Goal: Task Accomplishment & Management: Manage account settings

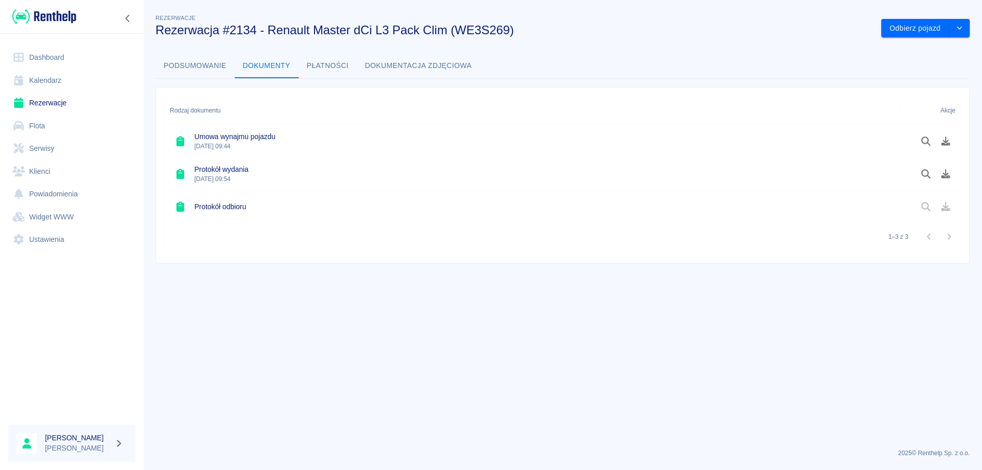
click at [47, 57] on link "Dashboard" at bounding box center [71, 57] width 127 height 23
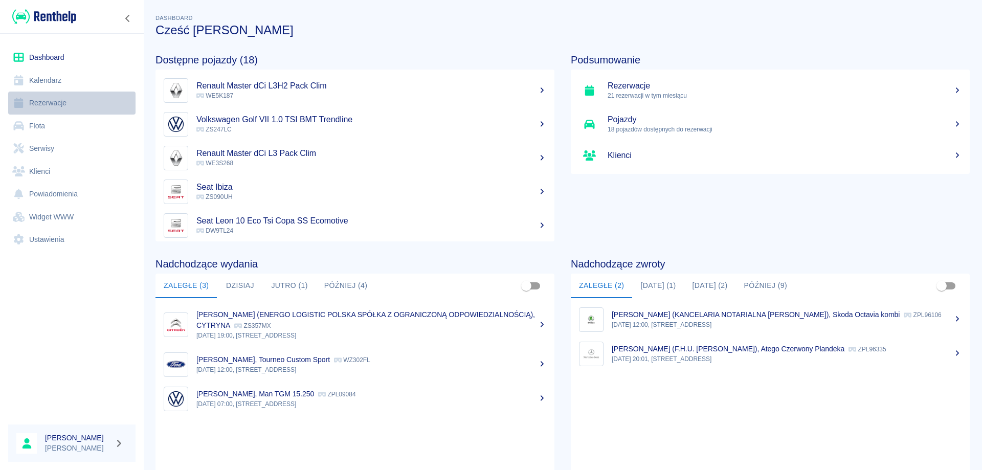
click at [57, 103] on link "Rezerwacje" at bounding box center [71, 103] width 127 height 23
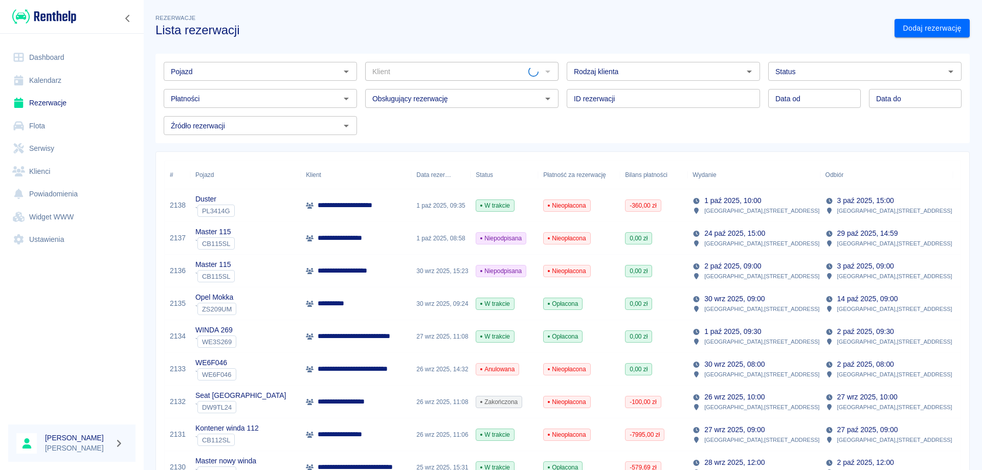
click at [196, 69] on input "Pojazd" at bounding box center [252, 71] width 170 height 13
click at [214, 92] on li "Duster - PL3414G" at bounding box center [259, 93] width 191 height 17
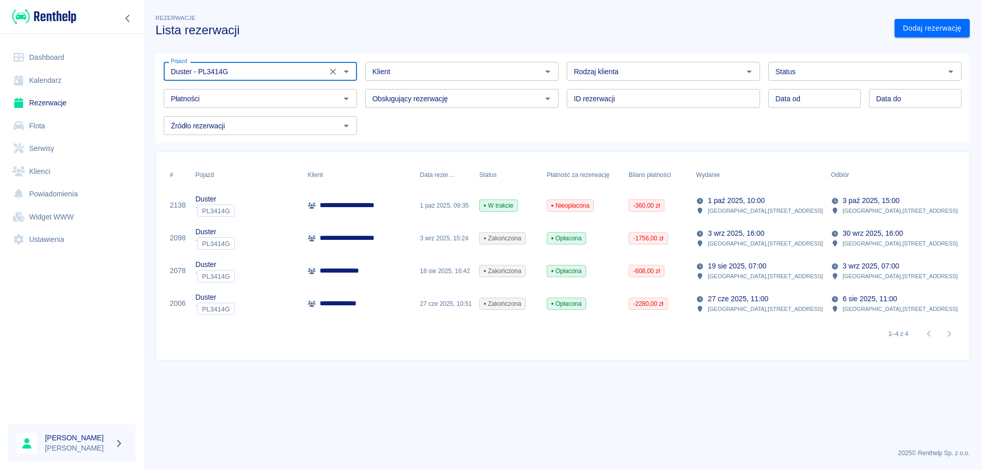
type input "Duster - PL3414G"
click at [373, 234] on p "**********" at bounding box center [354, 238] width 69 height 11
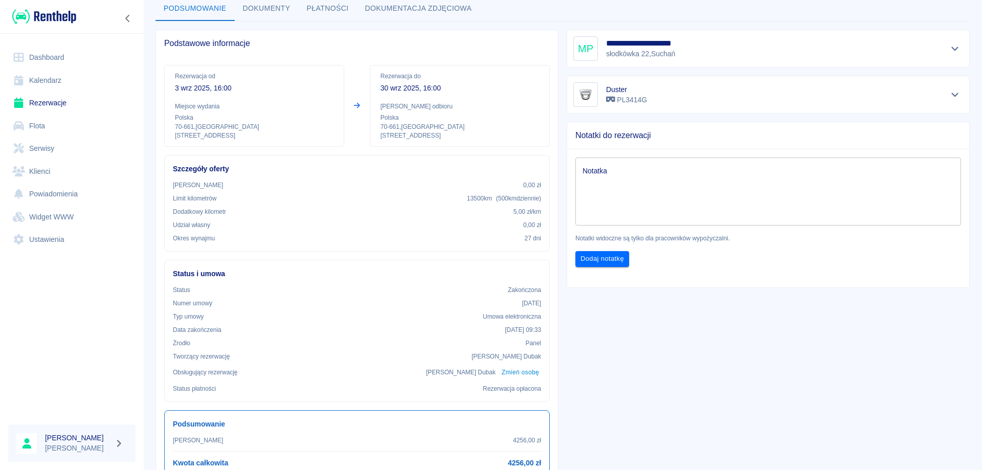
scroll to position [51, 0]
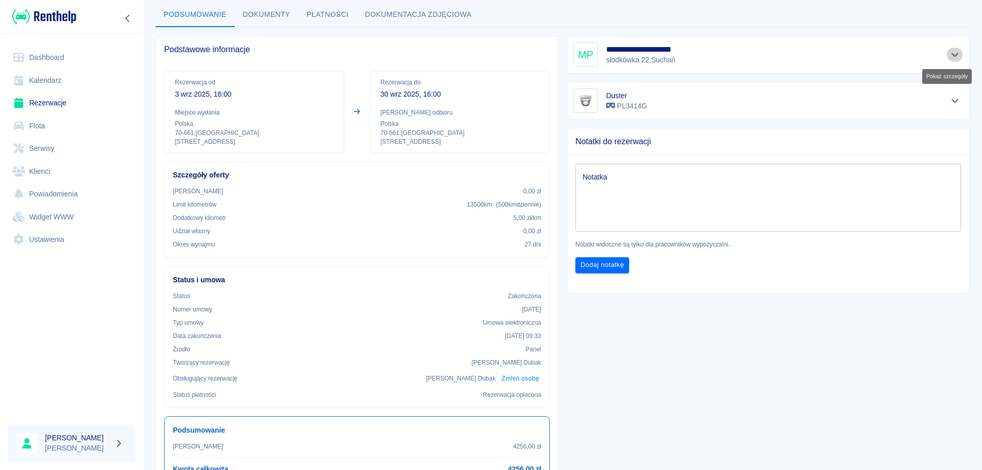
click at [949, 51] on icon "Pokaż szczegóły" at bounding box center [955, 54] width 12 height 9
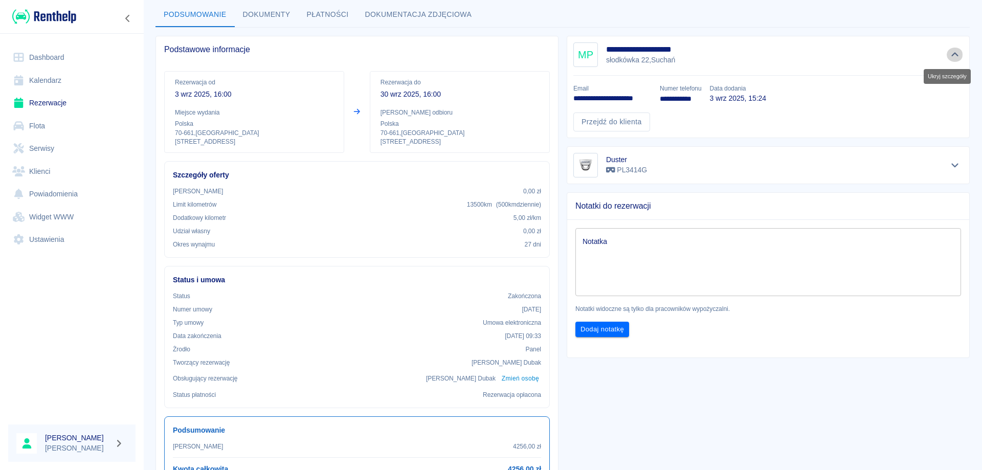
click at [949, 59] on icon "Ukryj szczegóły" at bounding box center [955, 54] width 12 height 9
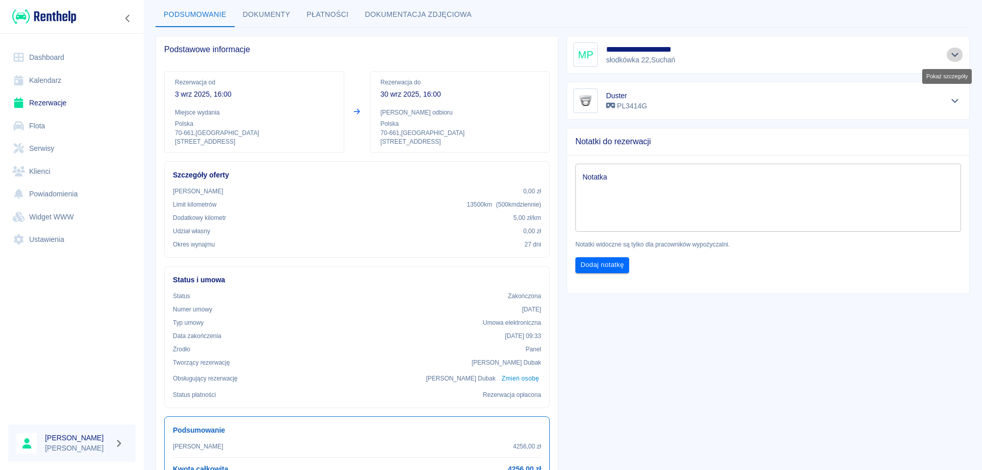
click at [949, 59] on icon "Pokaż szczegóły" at bounding box center [955, 54] width 12 height 9
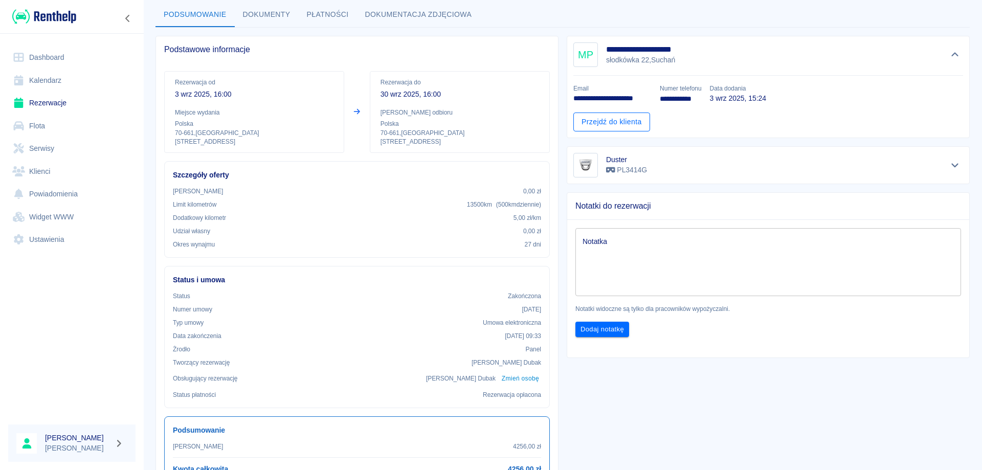
click at [622, 117] on link "Przejdź do klienta" at bounding box center [611, 122] width 77 height 19
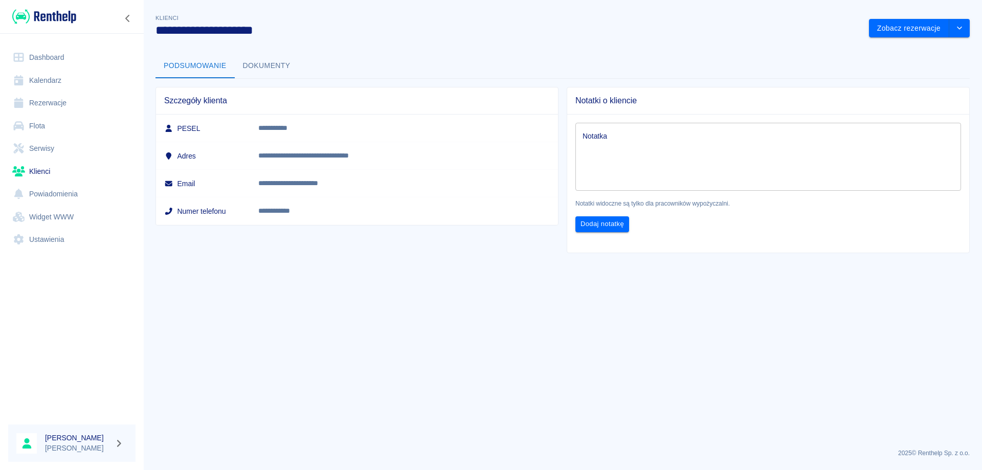
click at [327, 128] on p "**********" at bounding box center [378, 128] width 240 height 11
copy p "**********"
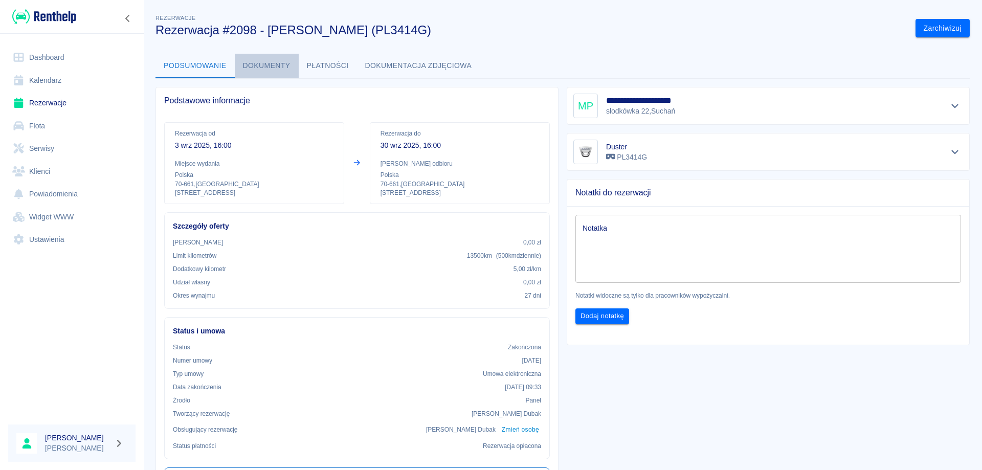
click at [258, 59] on button "Dokumenty" at bounding box center [267, 66] width 64 height 25
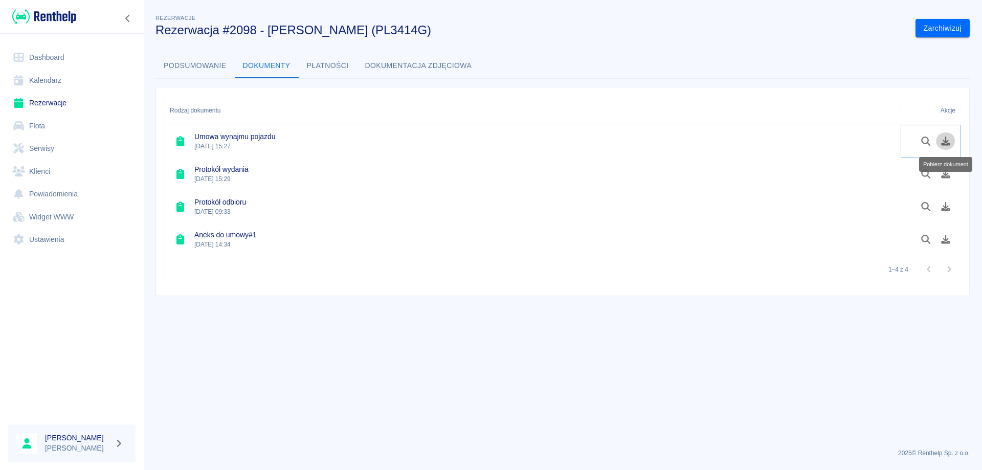
click at [952, 146] on button "Pobierz dokument" at bounding box center [946, 140] width 20 height 17
click at [947, 173] on icon "Pobierz dokument" at bounding box center [946, 173] width 12 height 9
click at [946, 212] on button "Pobierz dokument" at bounding box center [946, 206] width 20 height 17
click at [947, 244] on button "Pobierz dokument" at bounding box center [946, 239] width 20 height 17
click at [39, 103] on link "Rezerwacje" at bounding box center [71, 103] width 127 height 23
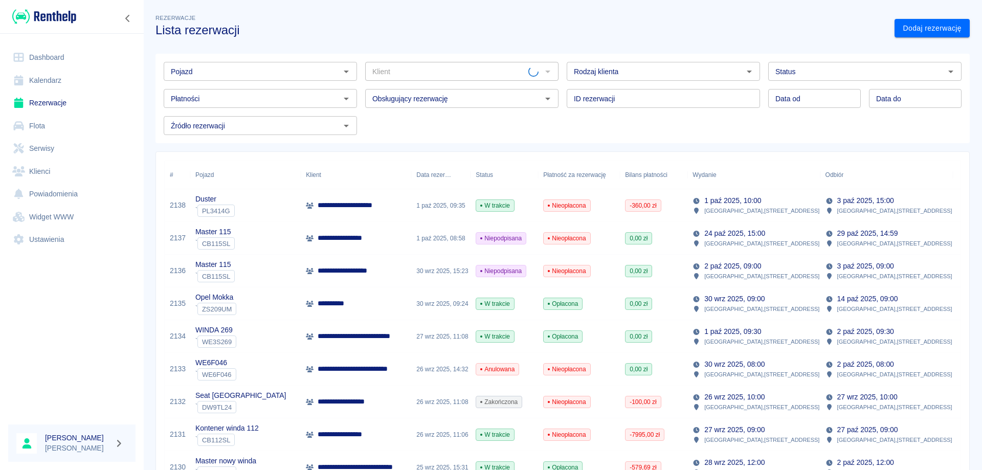
click at [244, 73] on input "Pojazd" at bounding box center [252, 71] width 170 height 13
click at [238, 75] on input "talisan" at bounding box center [252, 71] width 170 height 13
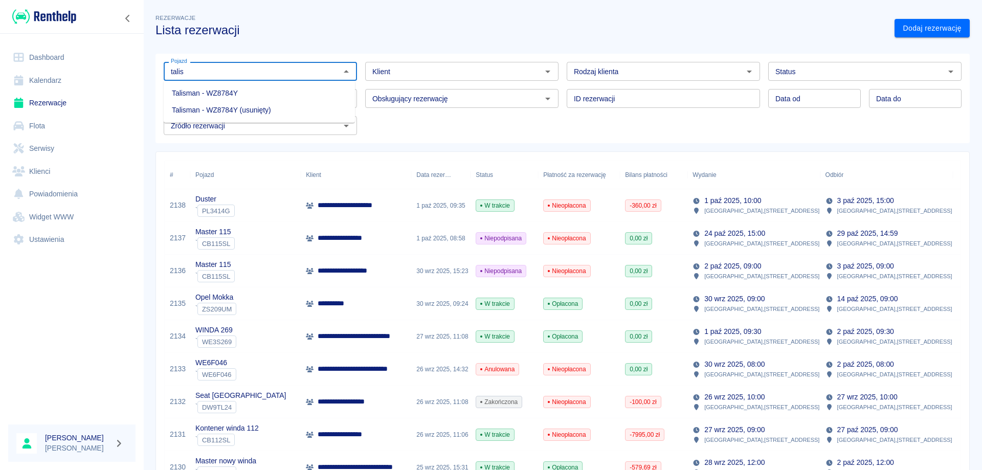
click at [237, 92] on li "Talisman - WZ8784Y" at bounding box center [259, 93] width 191 height 17
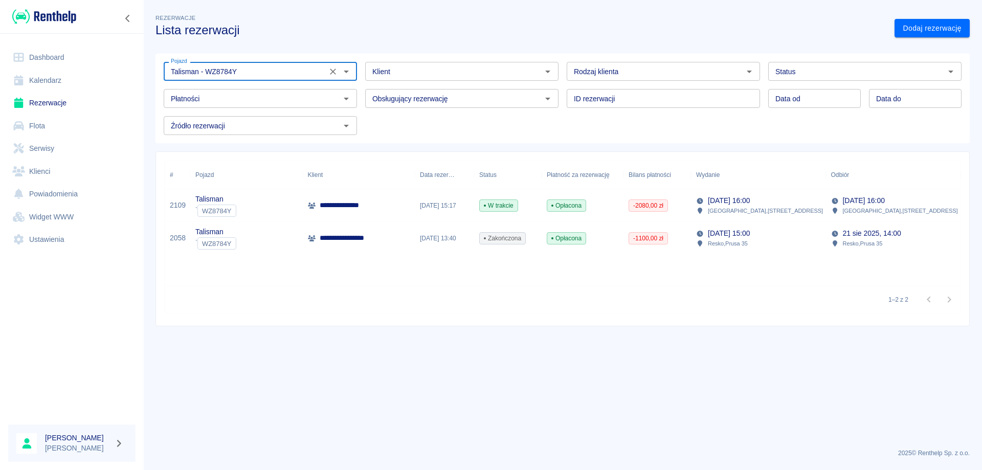
type input "Talisman - WZ8784Y"
click at [363, 209] on div "**********" at bounding box center [359, 205] width 113 height 33
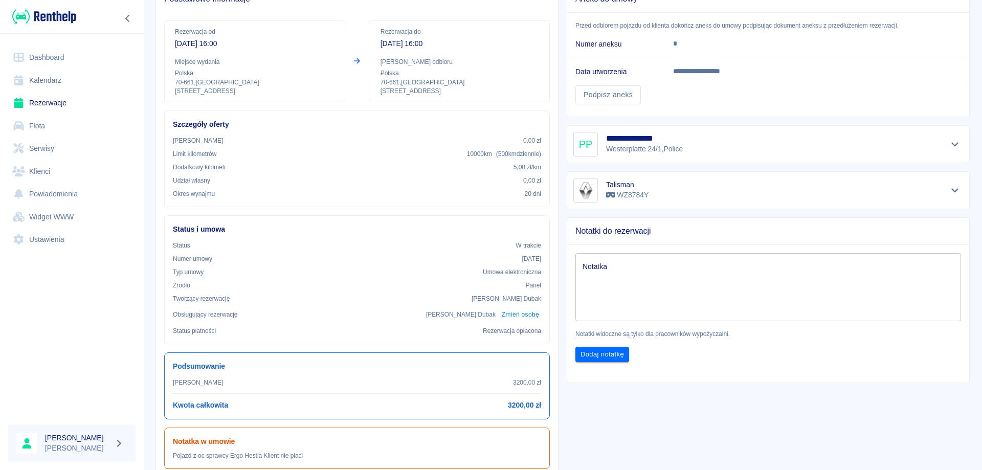
scroll to position [102, 0]
click at [57, 108] on link "Rezerwacje" at bounding box center [71, 103] width 127 height 23
